Goal: Book appointment/travel/reservation

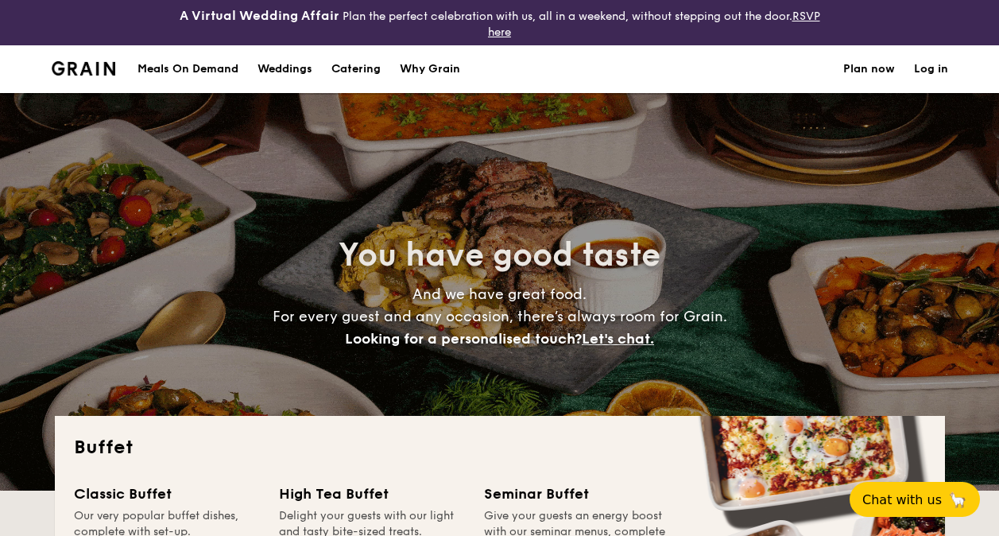
select select
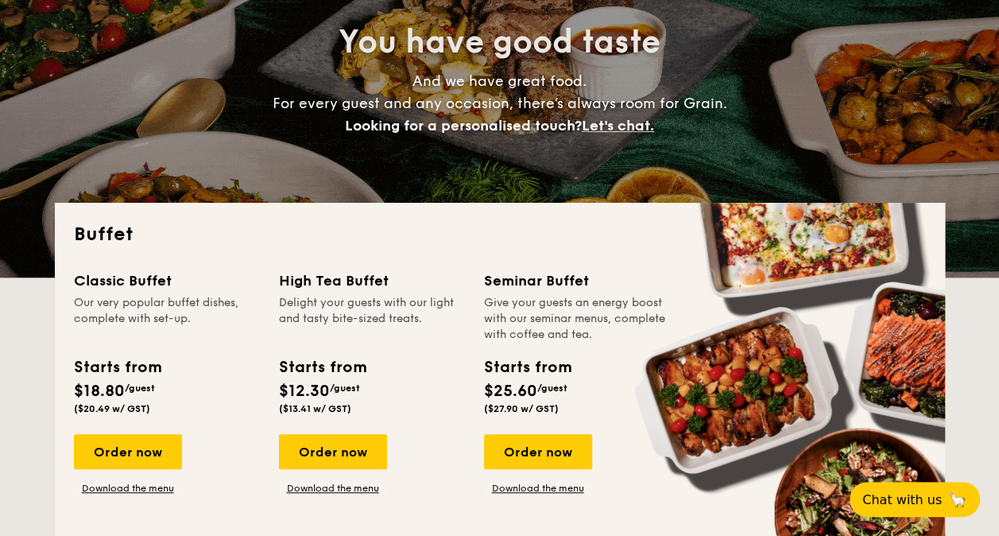
scroll to position [238, 0]
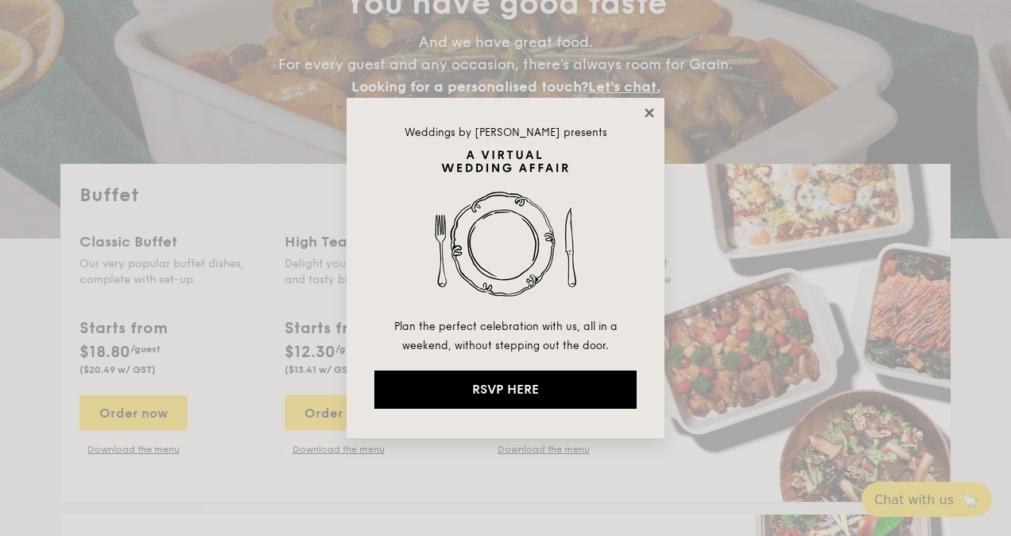
click at [647, 114] on icon at bounding box center [648, 112] width 9 height 9
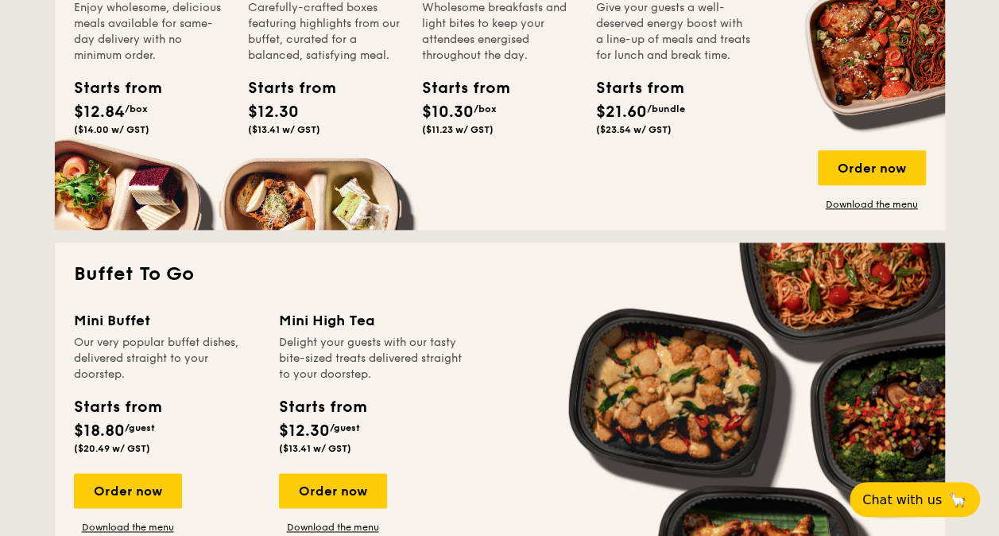
scroll to position [636, 0]
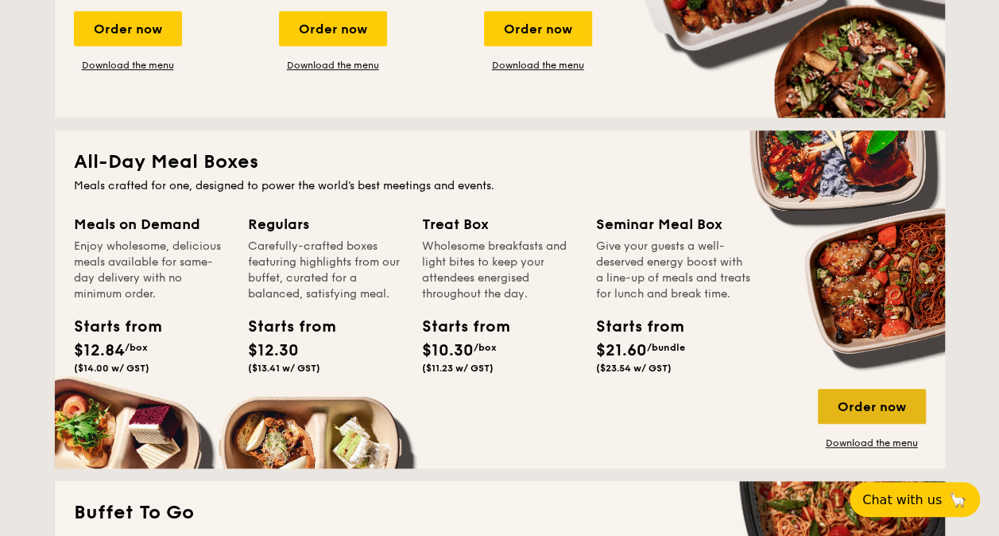
click at [884, 406] on div "Order now" at bounding box center [872, 406] width 108 height 35
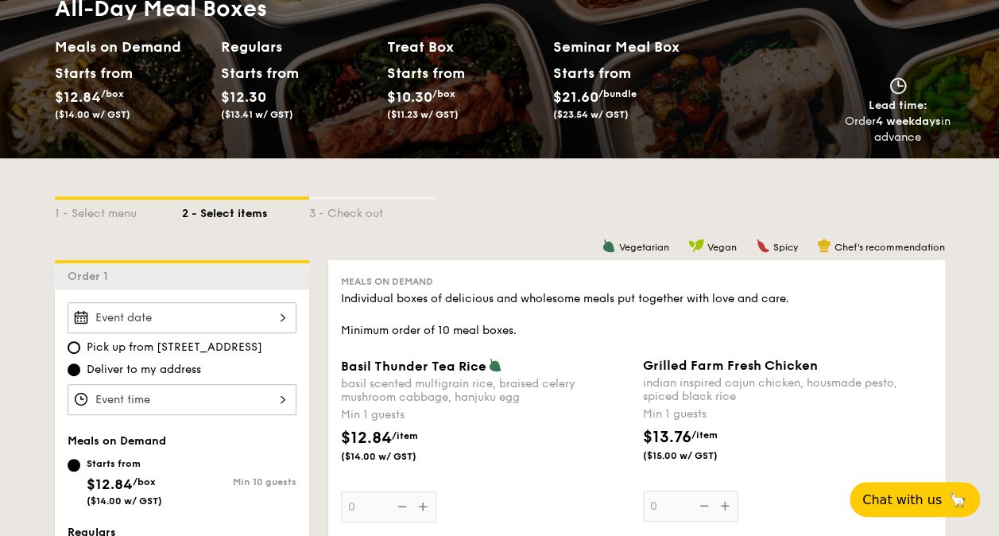
scroll to position [318, 0]
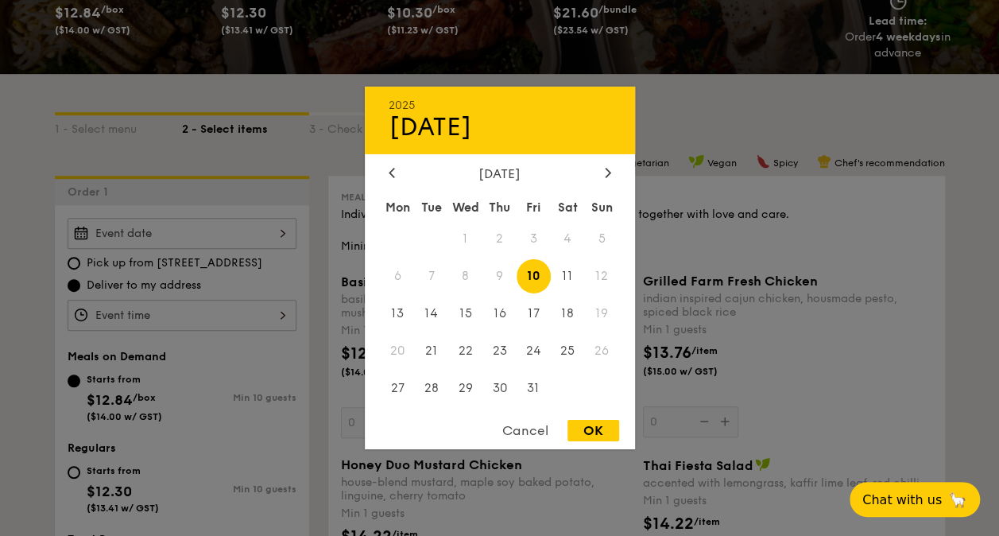
click at [283, 230] on div "2025 Oct 10 October 2025 Mon Tue Wed Thu Fri Sat Sun 1 2 3 4 5 6 7 8 9 10 11 12…" at bounding box center [182, 233] width 229 height 31
click at [532, 273] on span "10" at bounding box center [534, 276] width 34 height 34
click at [597, 430] on div "OK" at bounding box center [593, 430] width 52 height 21
type input "Oct 10, 2025"
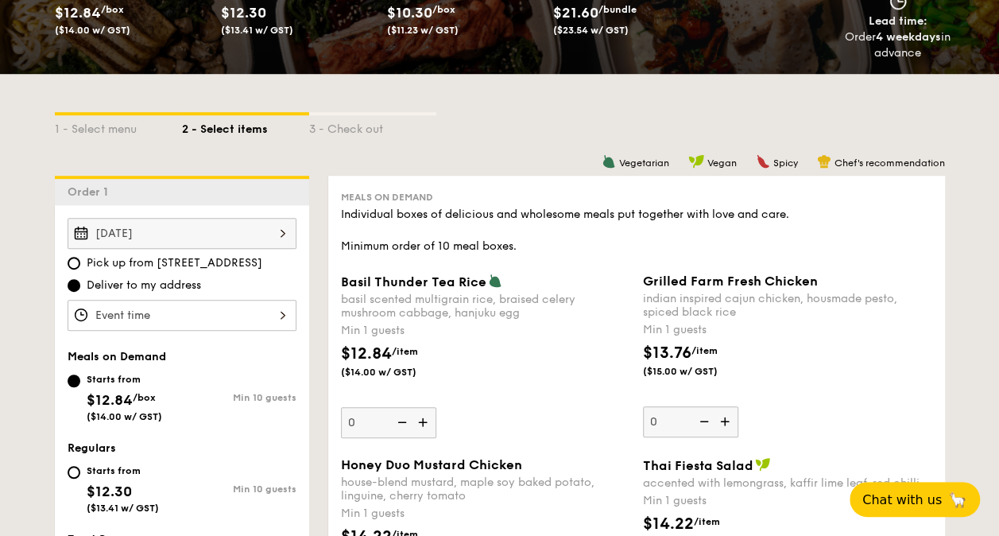
click at [281, 315] on div "12 1 2 3 4 5 6 7 8 9 10 11 00 15 30 45 am pm Cancel OK" at bounding box center [182, 315] width 229 height 31
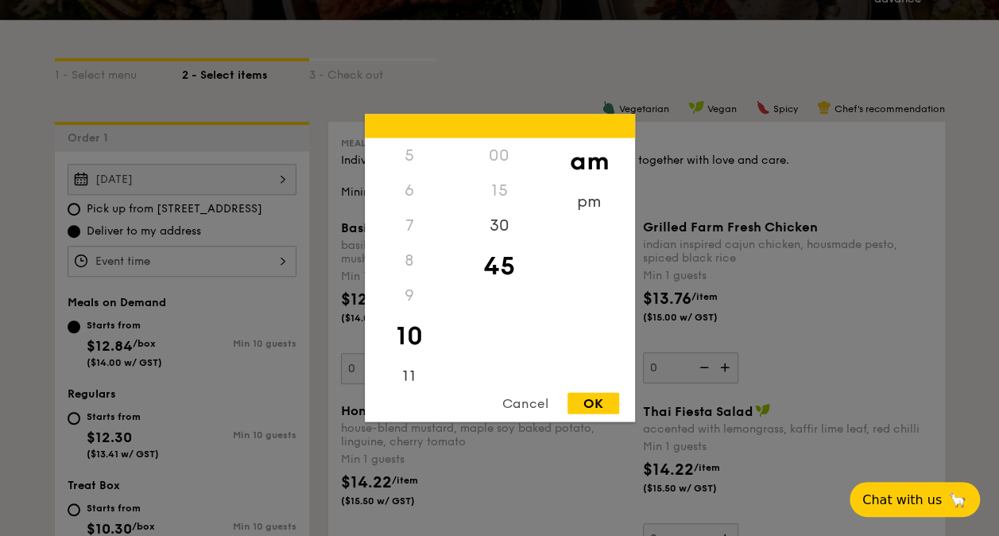
scroll to position [397, 0]
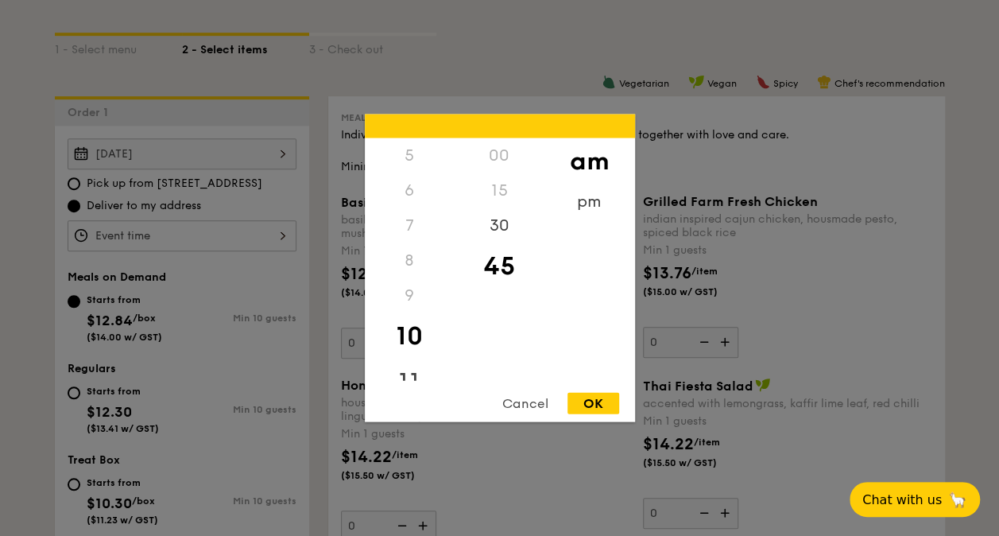
click at [399, 373] on div "11" at bounding box center [410, 382] width 90 height 46
click at [598, 404] on div "OK" at bounding box center [593, 403] width 52 height 21
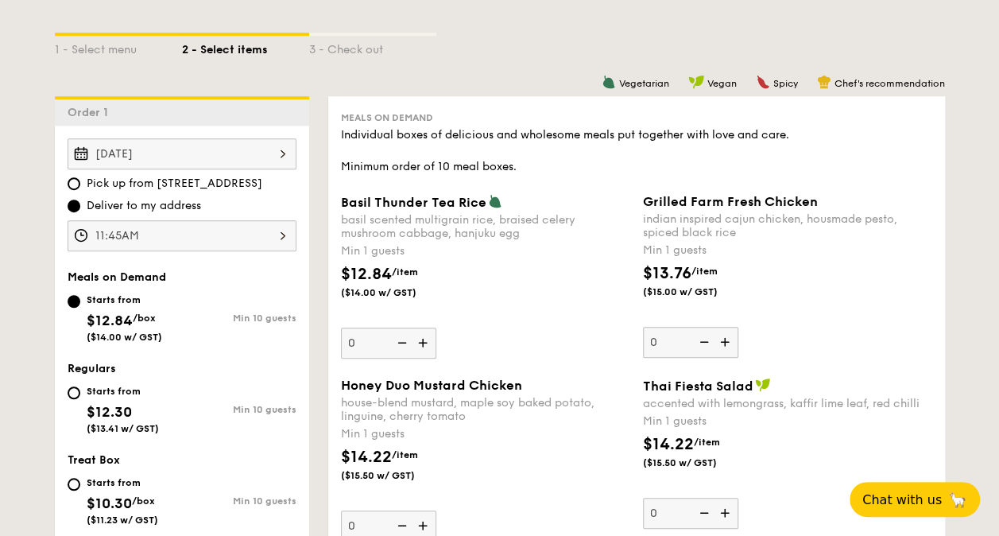
click at [286, 232] on div "11:45AM" at bounding box center [182, 235] width 229 height 31
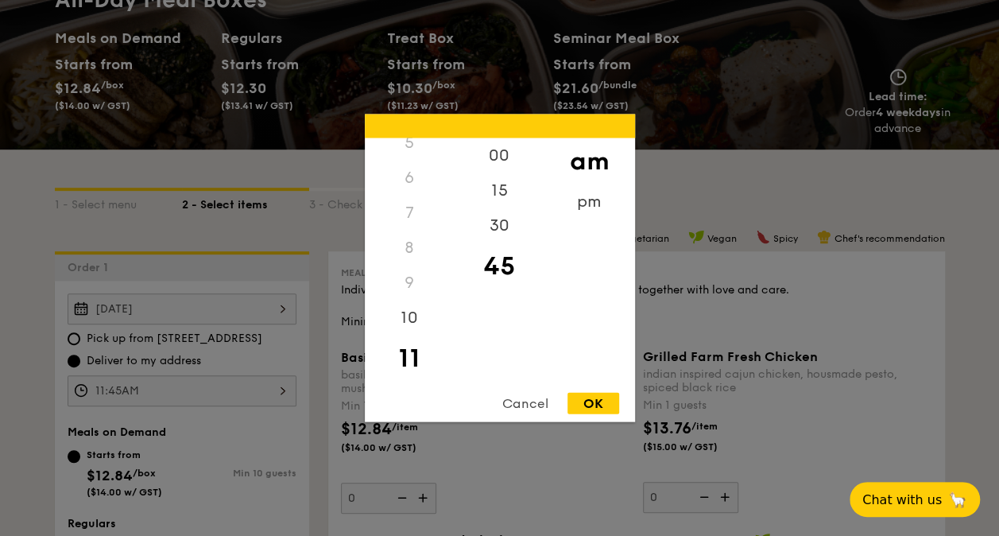
scroll to position [238, 0]
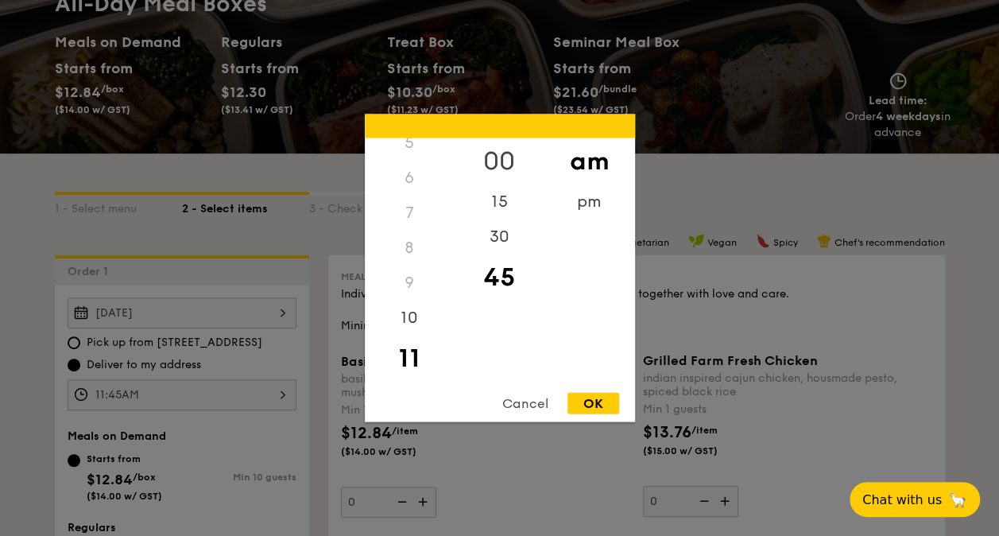
click at [495, 157] on div "00" at bounding box center [500, 161] width 90 height 46
click at [594, 197] on div "pm" at bounding box center [589, 207] width 90 height 46
click at [410, 359] on div "11" at bounding box center [410, 363] width 90 height 35
click at [521, 405] on div "Cancel" at bounding box center [525, 403] width 78 height 21
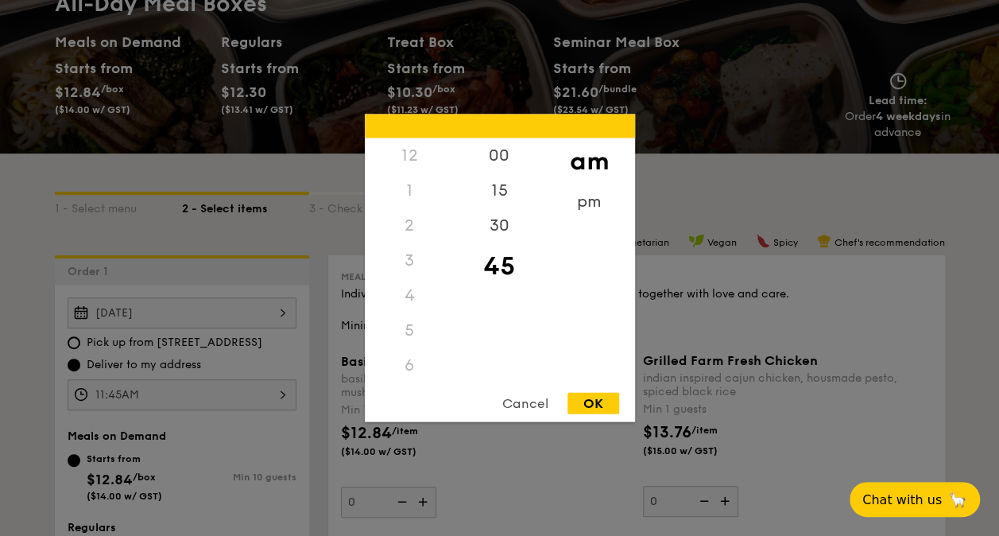
click at [181, 389] on div "11:45AM 12 1 2 3 4 5 6 7 8 9 10 11 00 15 30 45 am pm Cancel OK" at bounding box center [182, 394] width 229 height 31
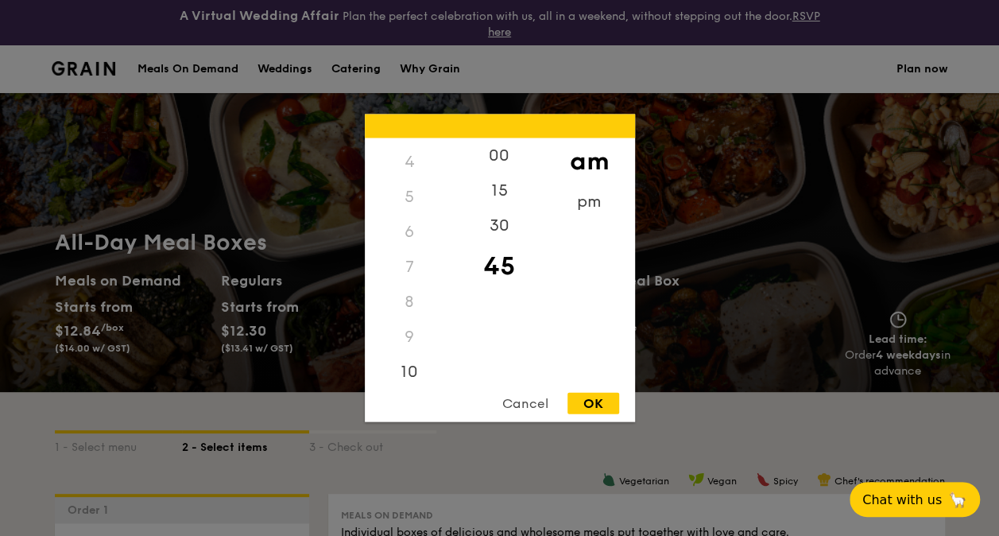
scroll to position [188, 0]
click at [501, 157] on div "00" at bounding box center [500, 161] width 90 height 46
click at [586, 402] on div "OK" at bounding box center [593, 403] width 52 height 21
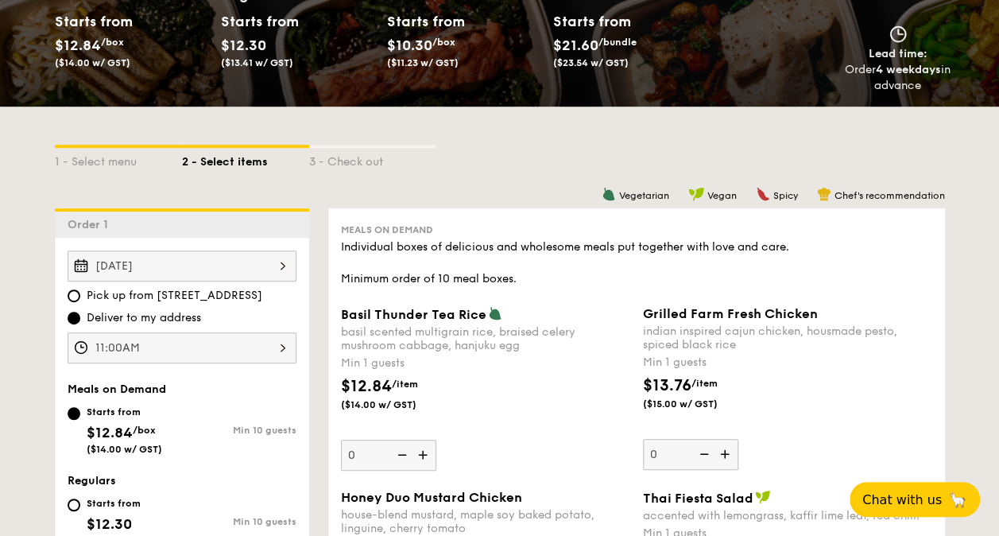
scroll to position [318, 0]
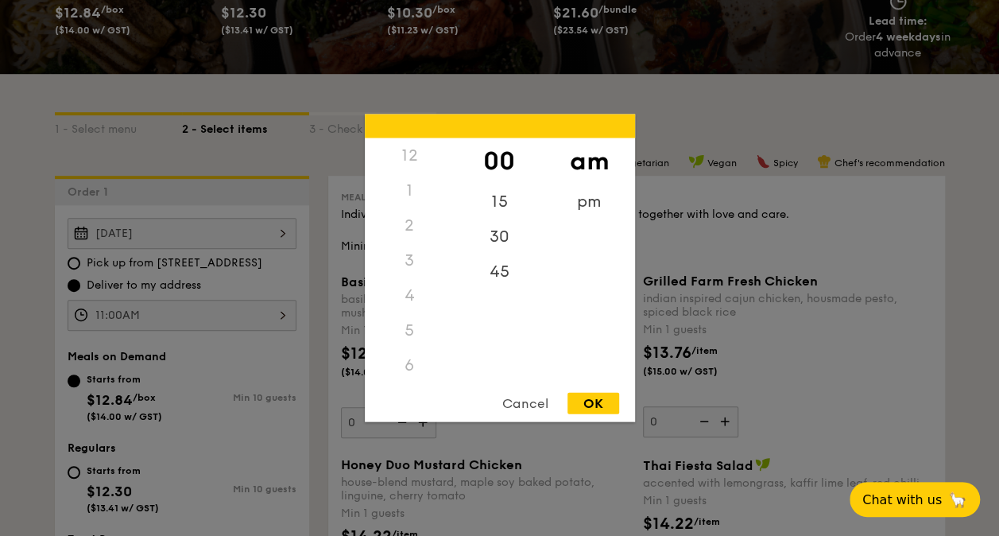
click at [283, 310] on div "11:00AM 12 1 2 3 4 5 6 7 8 9 10 11 00 15 30 45 am pm Cancel OK" at bounding box center [182, 315] width 229 height 31
click at [508, 238] on div "30" at bounding box center [500, 242] width 90 height 46
click at [577, 401] on div "OK" at bounding box center [593, 403] width 52 height 21
type input "11:30AM"
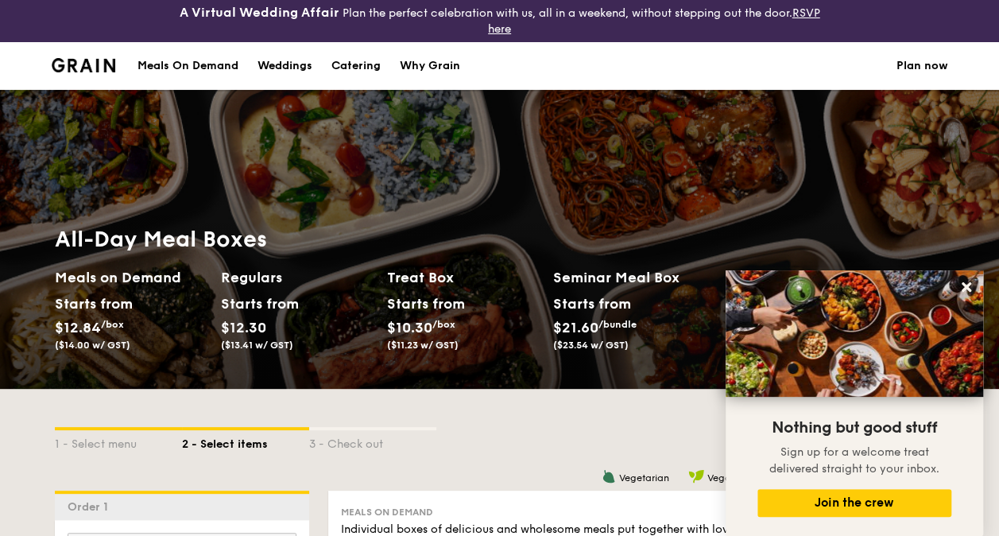
scroll to position [0, 0]
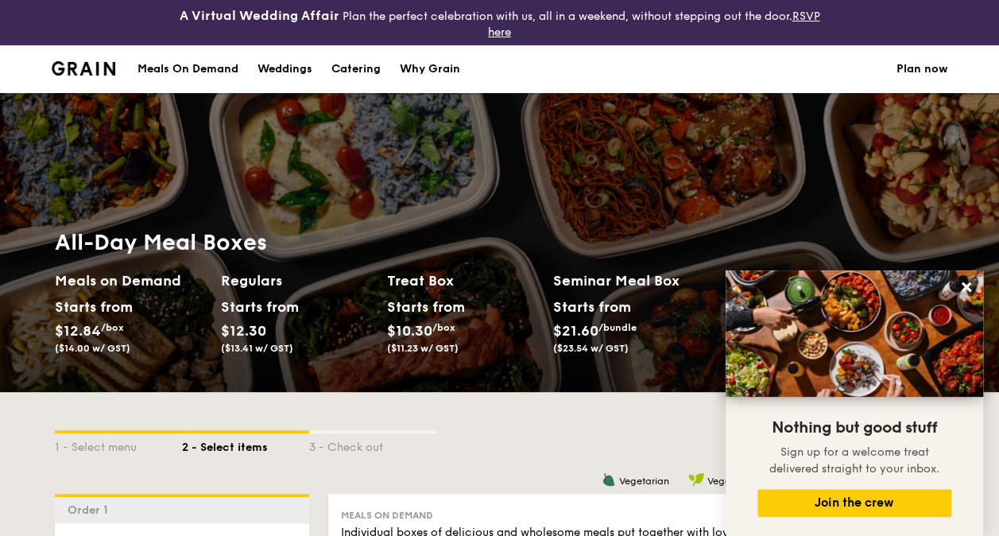
click at [366, 71] on div "Catering" at bounding box center [355, 69] width 49 height 48
select select
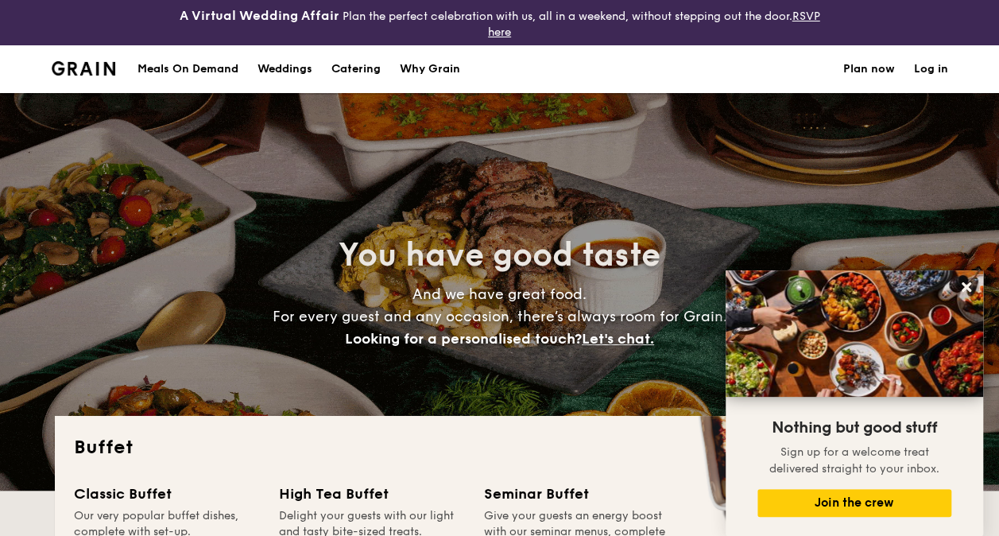
click at [191, 71] on div "Meals On Demand" at bounding box center [187, 69] width 101 height 48
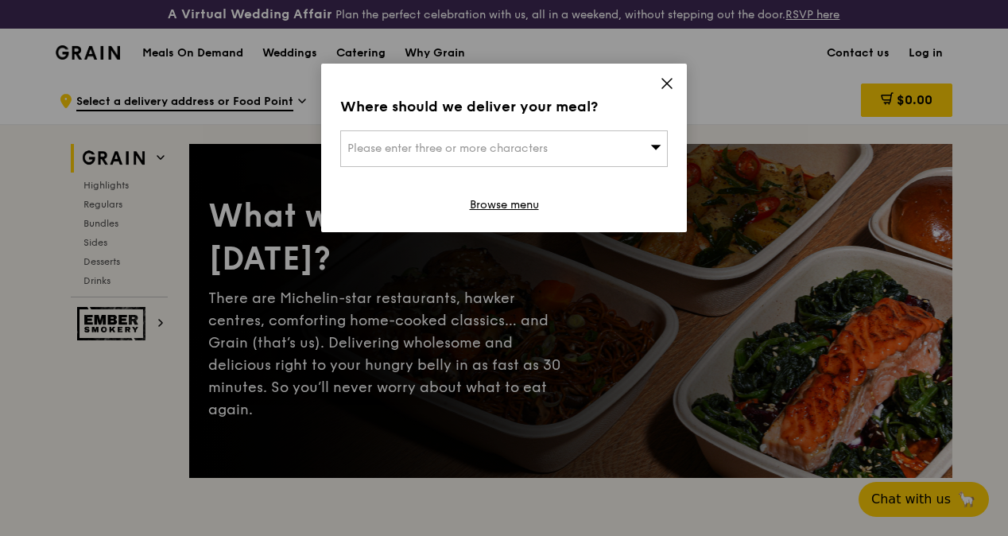
click at [653, 148] on icon at bounding box center [656, 147] width 10 height 5
click at [668, 82] on icon at bounding box center [667, 84] width 10 height 10
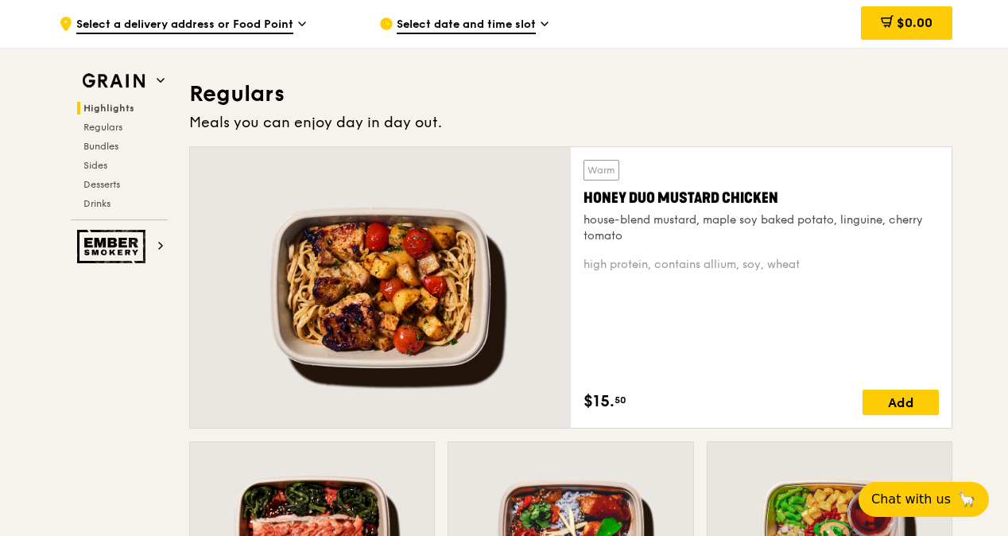
scroll to position [1069, 0]
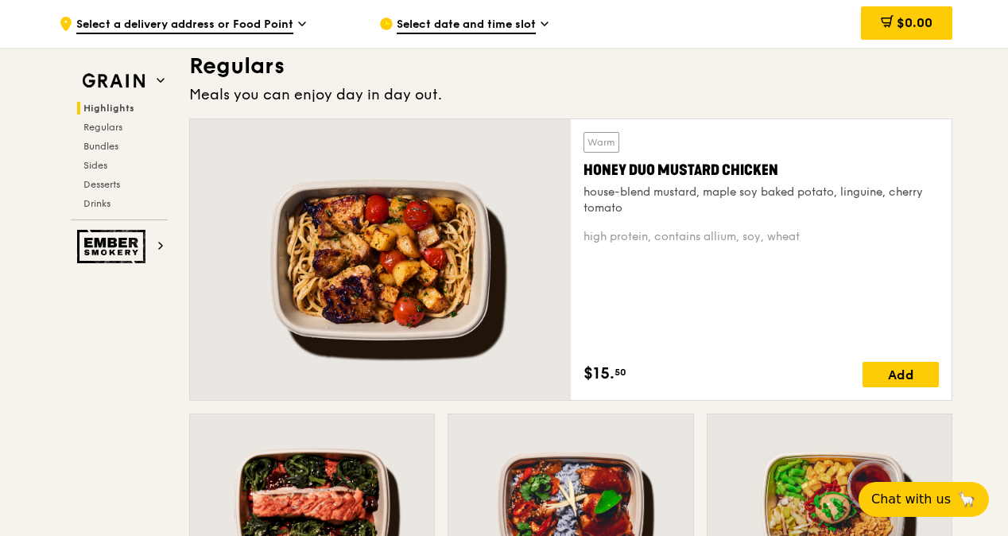
click at [118, 106] on span "Highlights" at bounding box center [108, 108] width 51 height 11
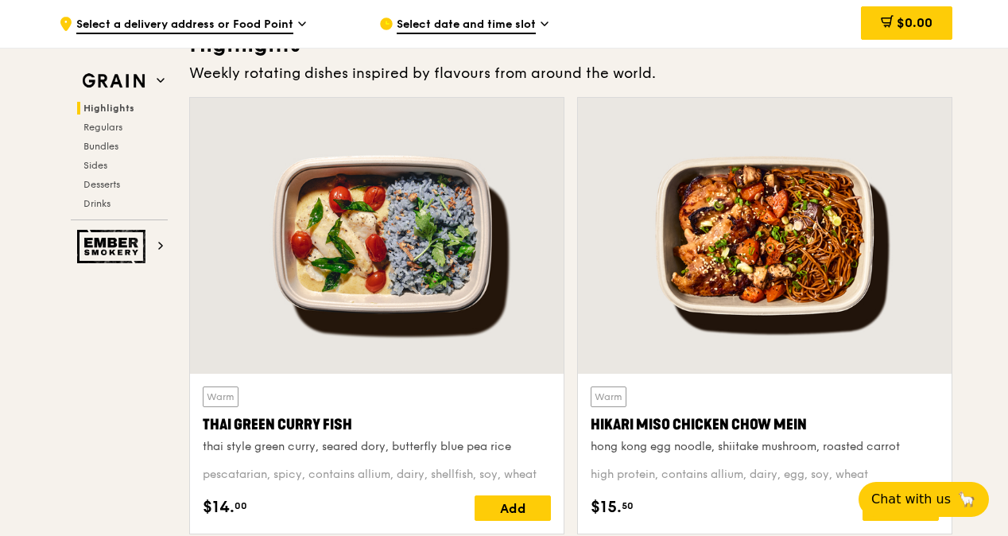
scroll to position [490, 0]
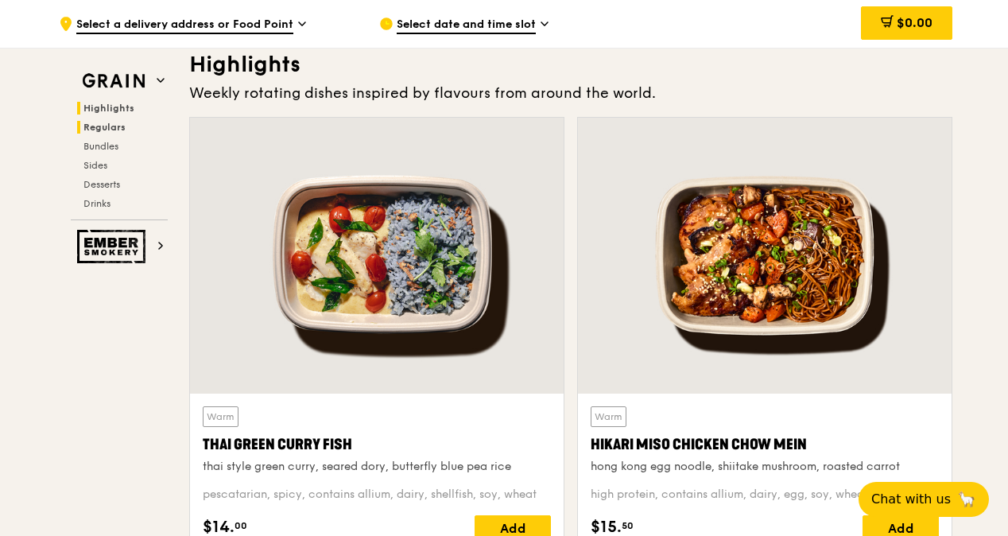
click at [114, 124] on span "Regulars" at bounding box center [104, 127] width 42 height 11
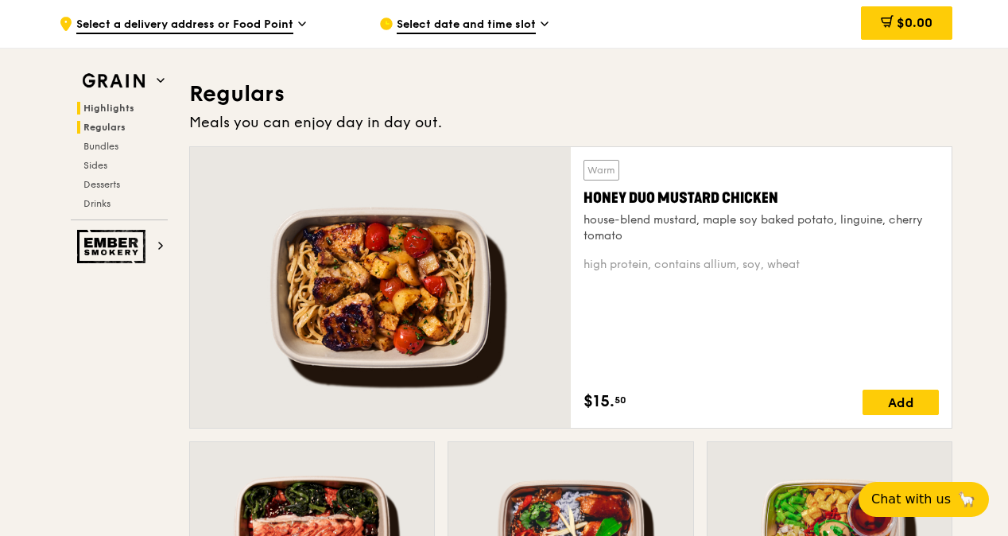
scroll to position [1070, 0]
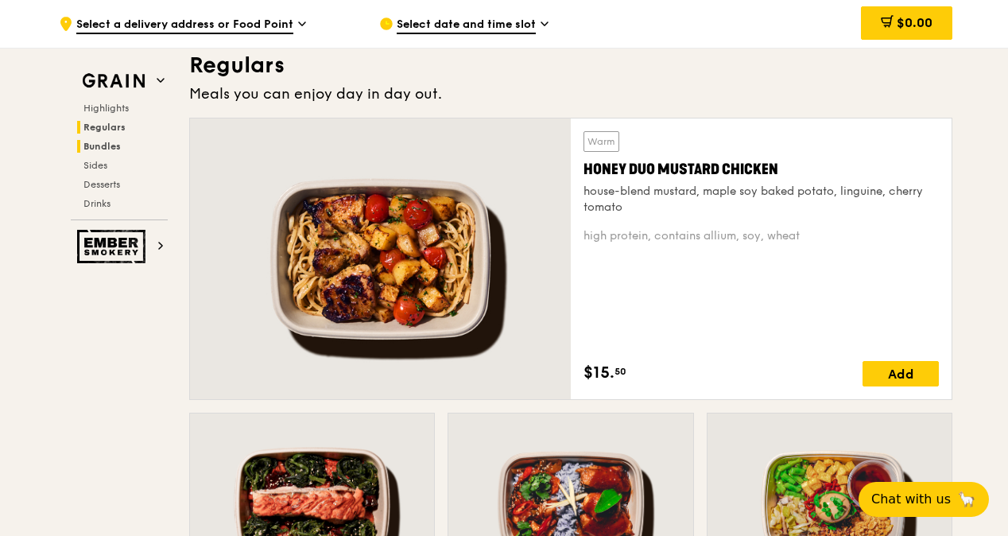
click at [111, 145] on span "Bundles" at bounding box center [101, 146] width 37 height 11
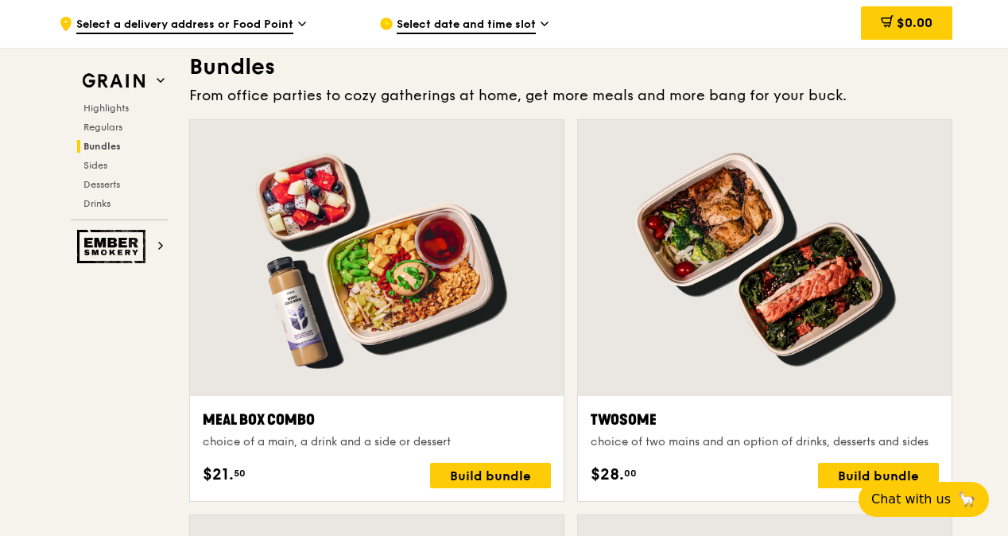
scroll to position [2311, 0]
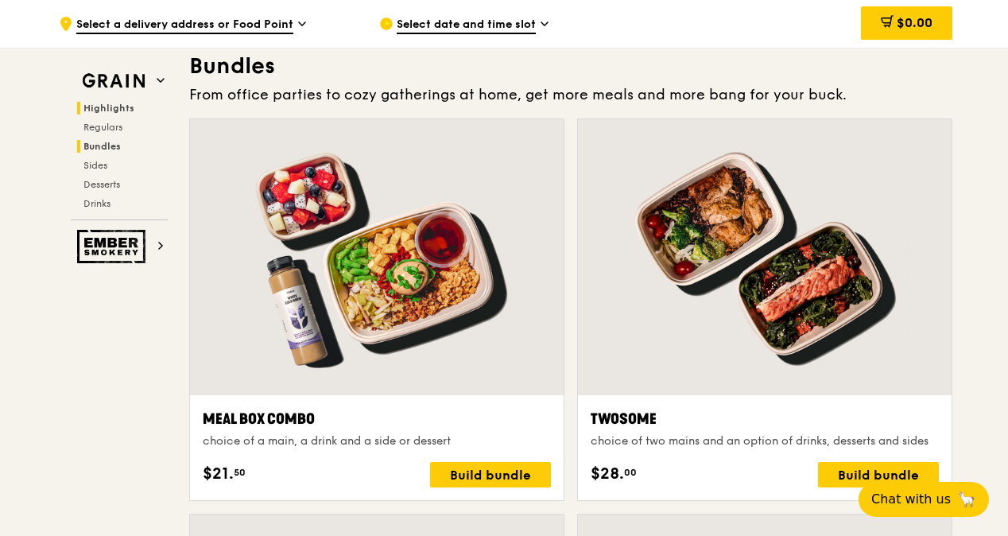
click at [121, 111] on span "Highlights" at bounding box center [108, 108] width 51 height 11
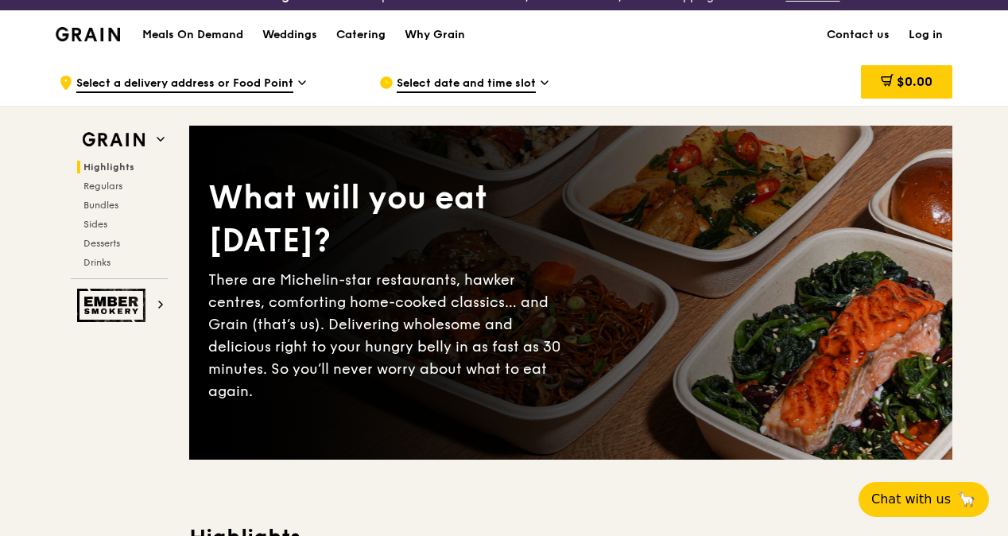
scroll to position [14, 0]
